Goal: Transaction & Acquisition: Purchase product/service

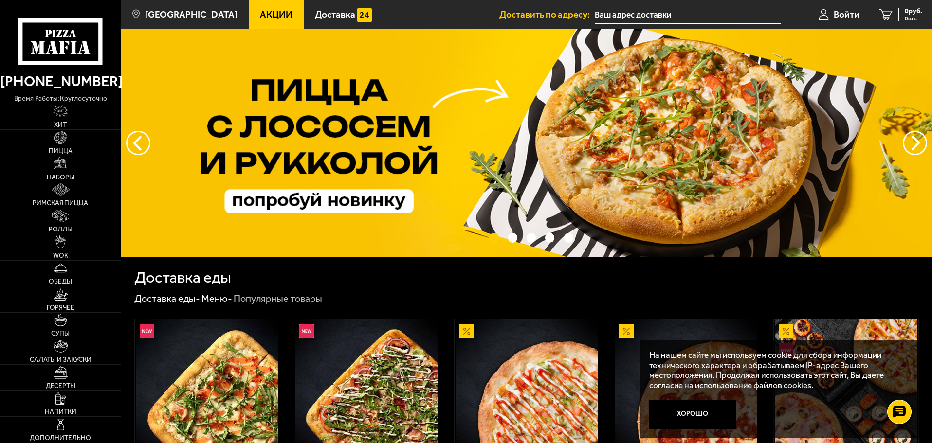
click at [79, 220] on link "Роллы" at bounding box center [60, 221] width 121 height 26
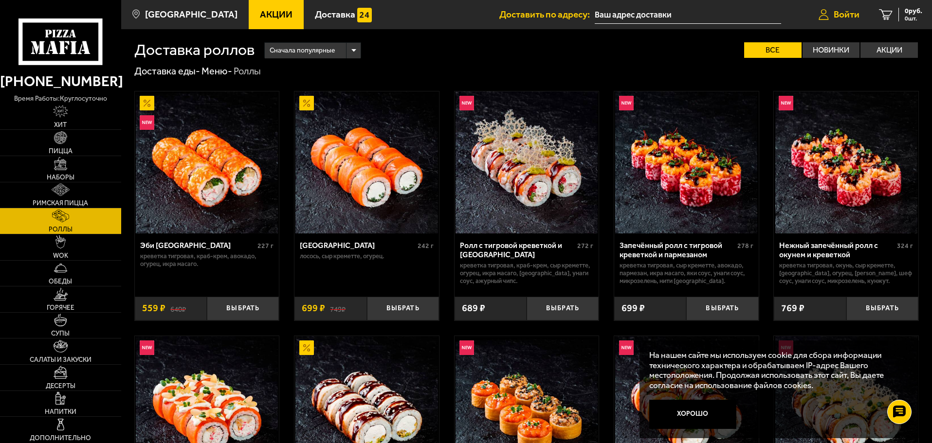
click at [850, 13] on span "Войти" at bounding box center [847, 14] width 26 height 9
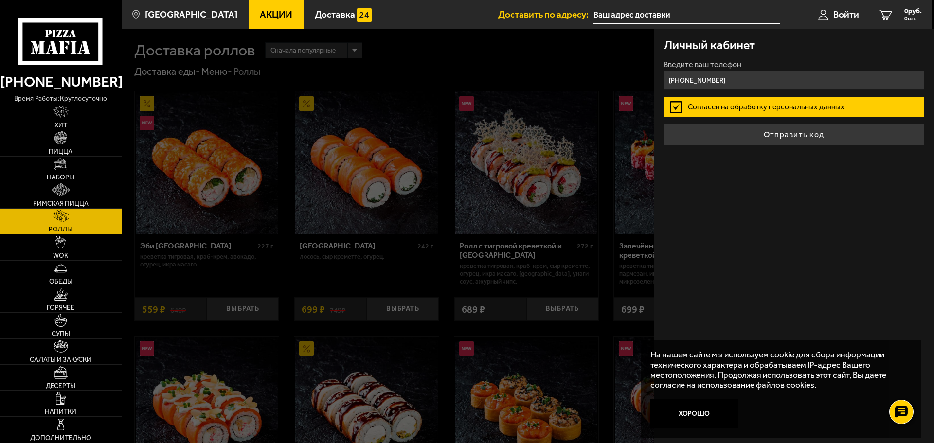
type input "[PHONE_NUMBER]"
click at [800, 139] on button "Отправить код" at bounding box center [794, 134] width 261 height 21
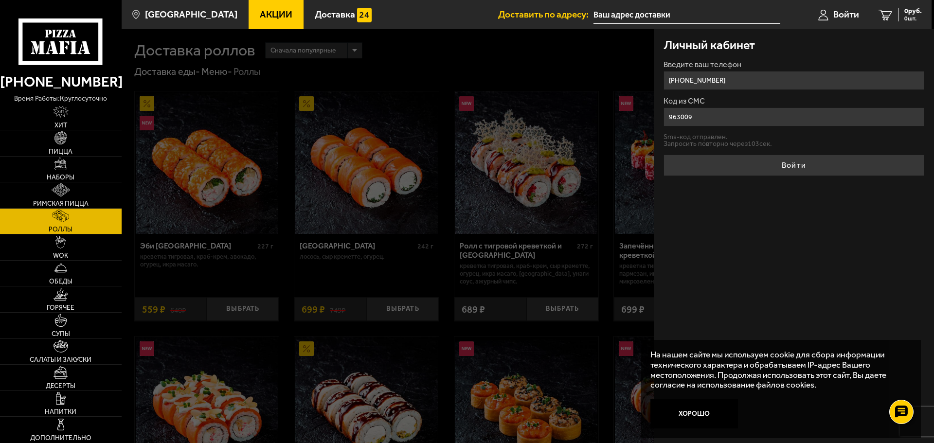
type input "963009"
click at [664, 155] on button "Войти" at bounding box center [794, 165] width 261 height 21
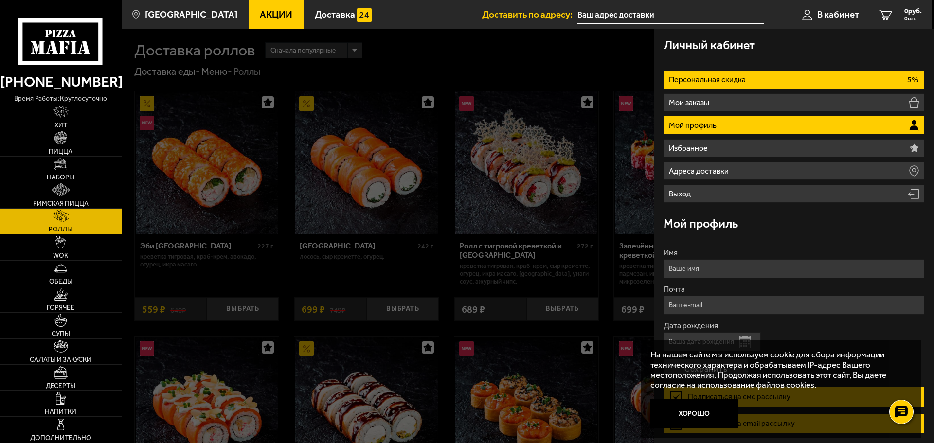
click at [770, 78] on li "Персональная скидка 5%" at bounding box center [794, 80] width 261 height 18
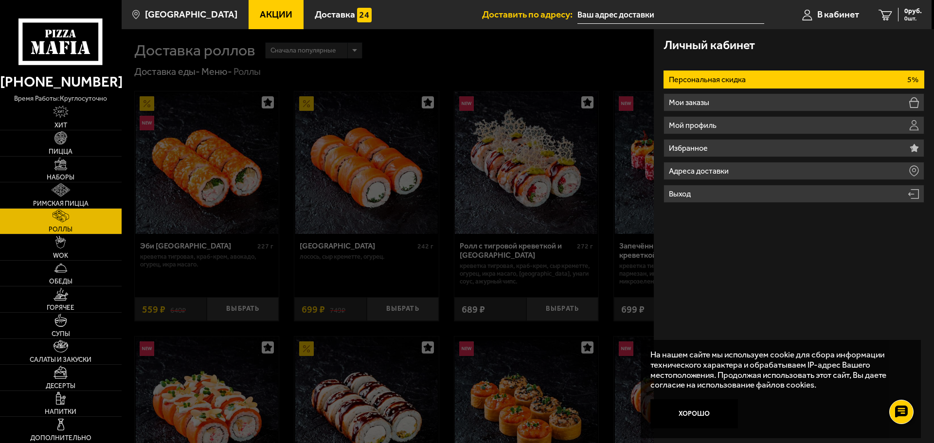
click at [770, 78] on li "Персональная скидка 5%" at bounding box center [794, 80] width 261 height 18
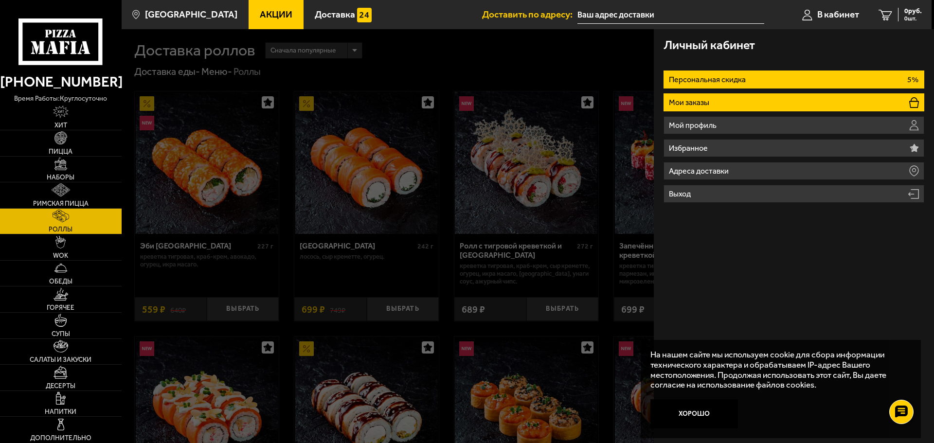
click at [766, 101] on li "Мои заказы" at bounding box center [794, 102] width 261 height 18
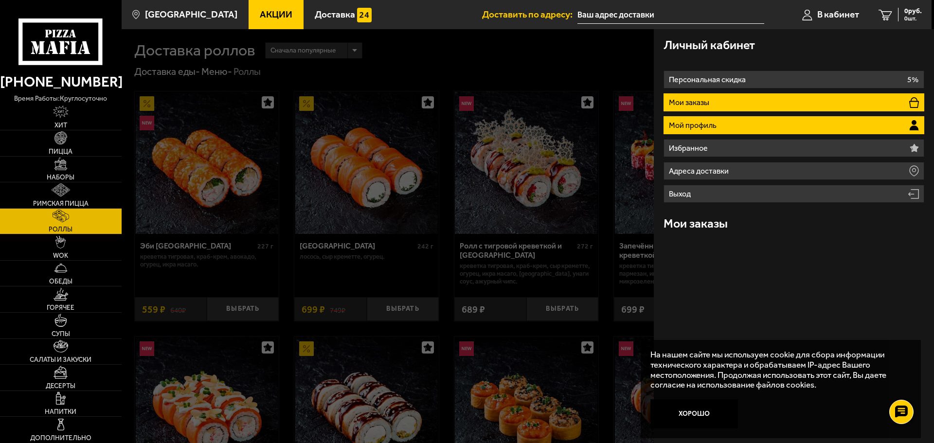
click at [762, 130] on li "Мой профиль" at bounding box center [794, 125] width 261 height 18
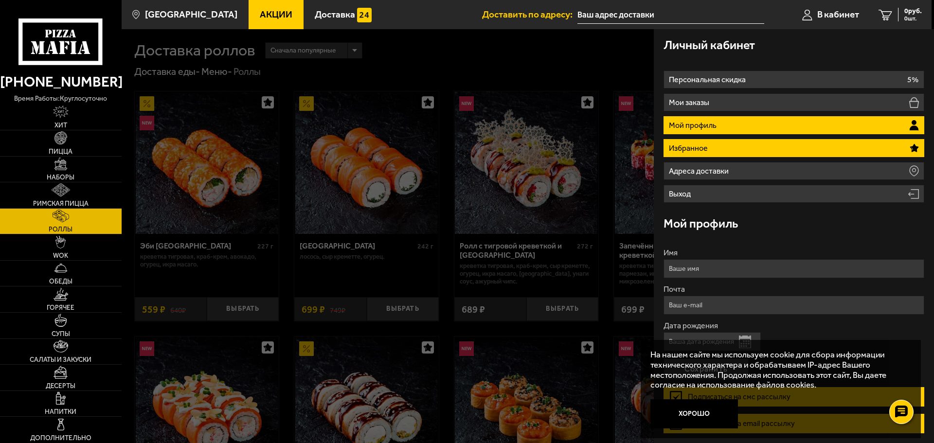
click at [748, 150] on li "Избранное" at bounding box center [794, 148] width 261 height 18
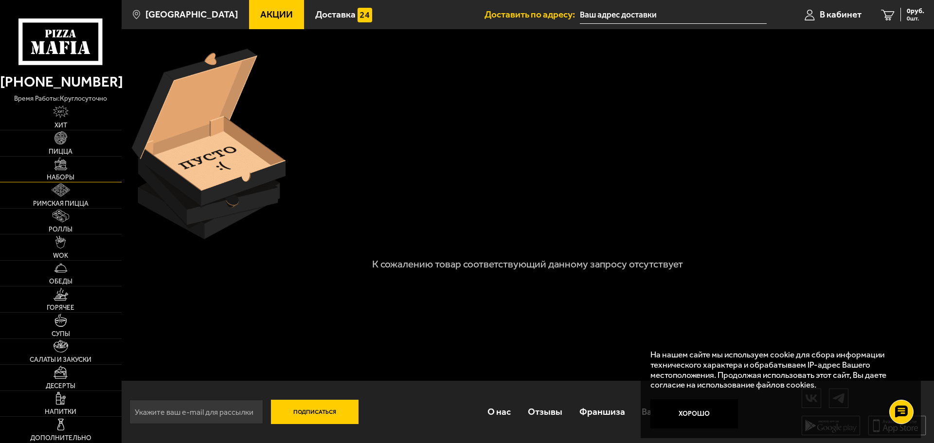
click at [74, 165] on link "Наборы" at bounding box center [61, 170] width 122 height 26
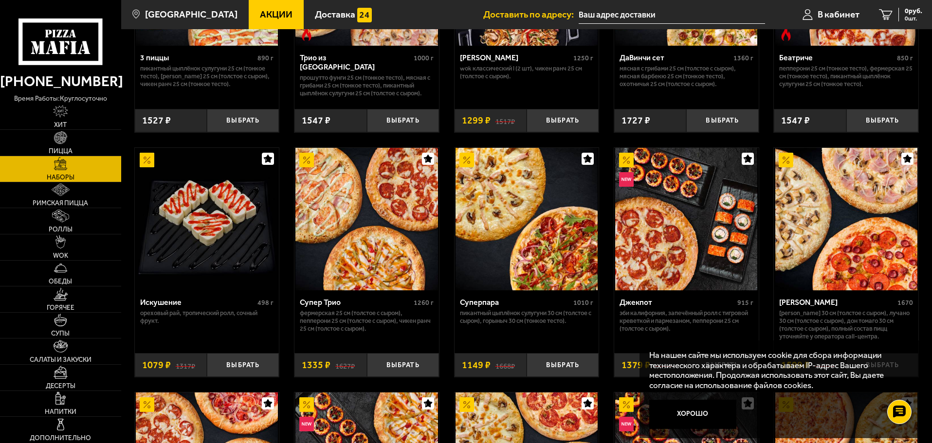
scroll to position [487, 0]
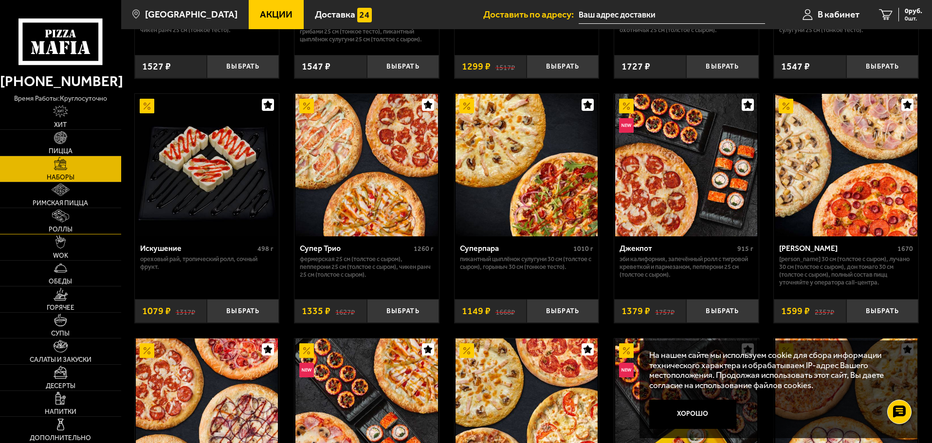
click at [70, 225] on link "Роллы" at bounding box center [60, 221] width 121 height 26
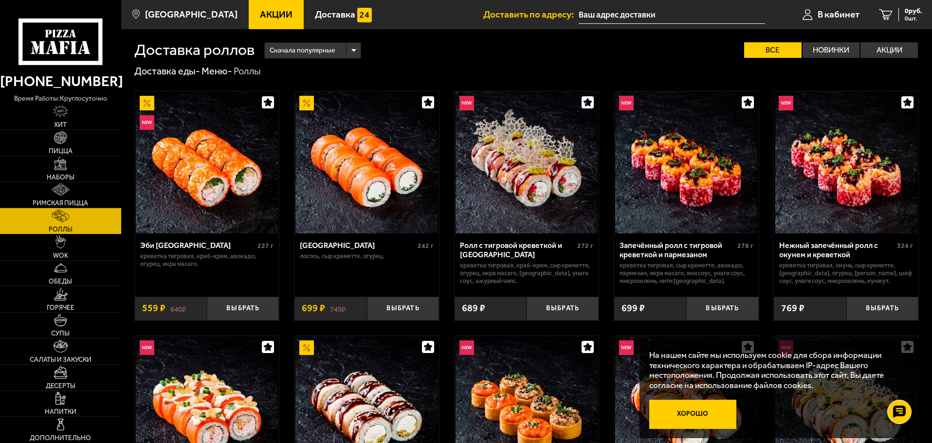
click at [708, 412] on button "Хорошо" at bounding box center [693, 414] width 88 height 29
